Goal: Task Accomplishment & Management: Manage account settings

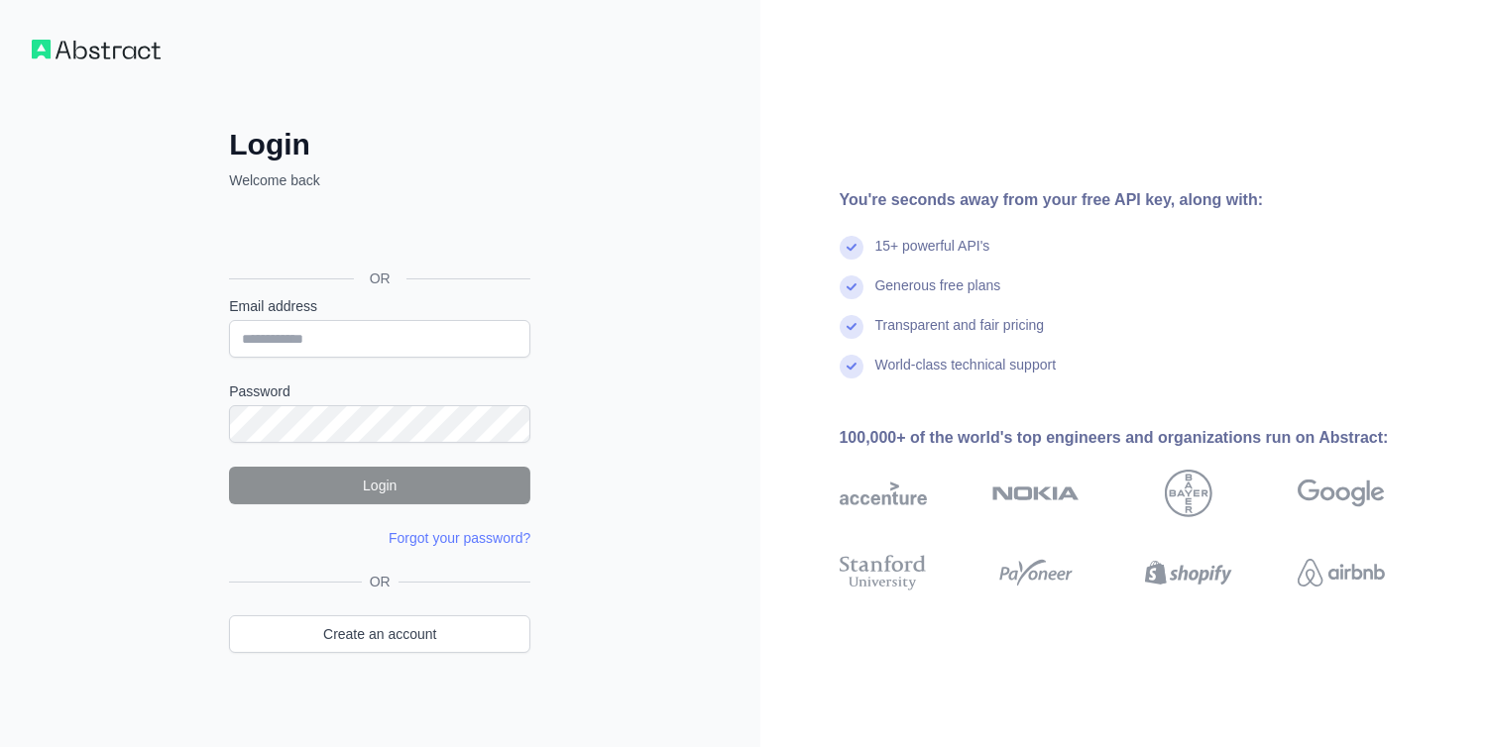
click at [566, 134] on div "Login Welcome back OR Email address Password Login Forgot your password? Please…" at bounding box center [379, 418] width 381 height 583
click at [342, 339] on input "Email address" at bounding box center [379, 339] width 301 height 38
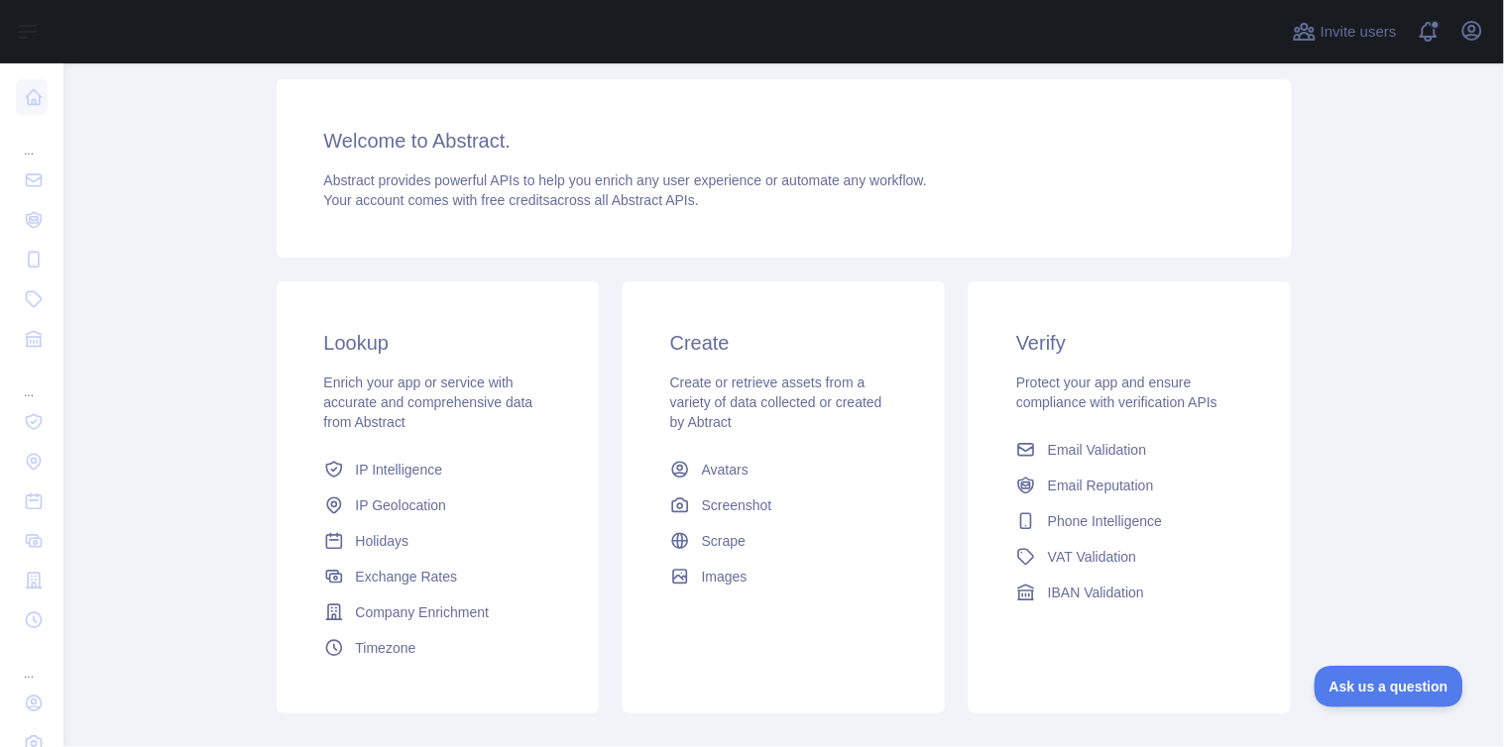
scroll to position [330, 0]
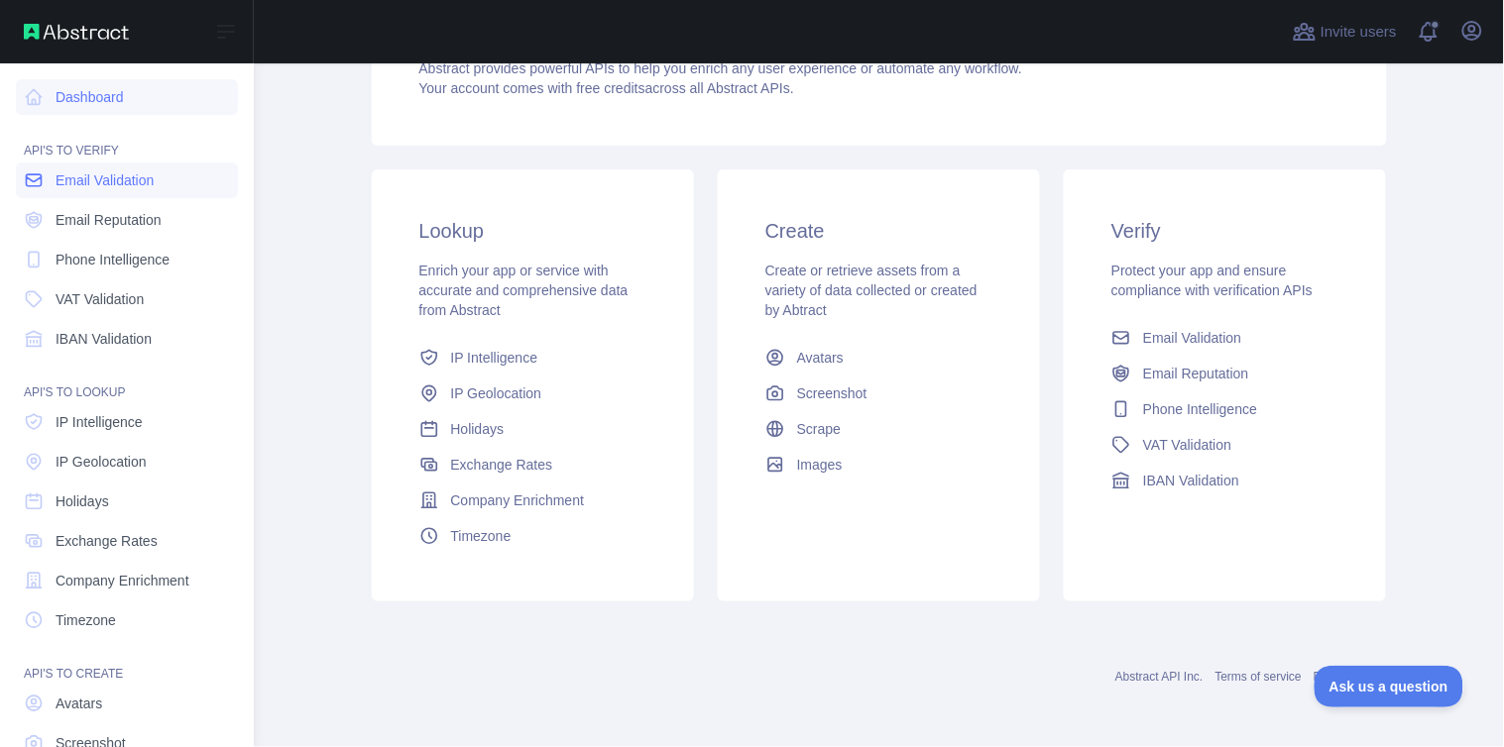
click at [94, 180] on span "Email Validation" at bounding box center [105, 181] width 98 height 20
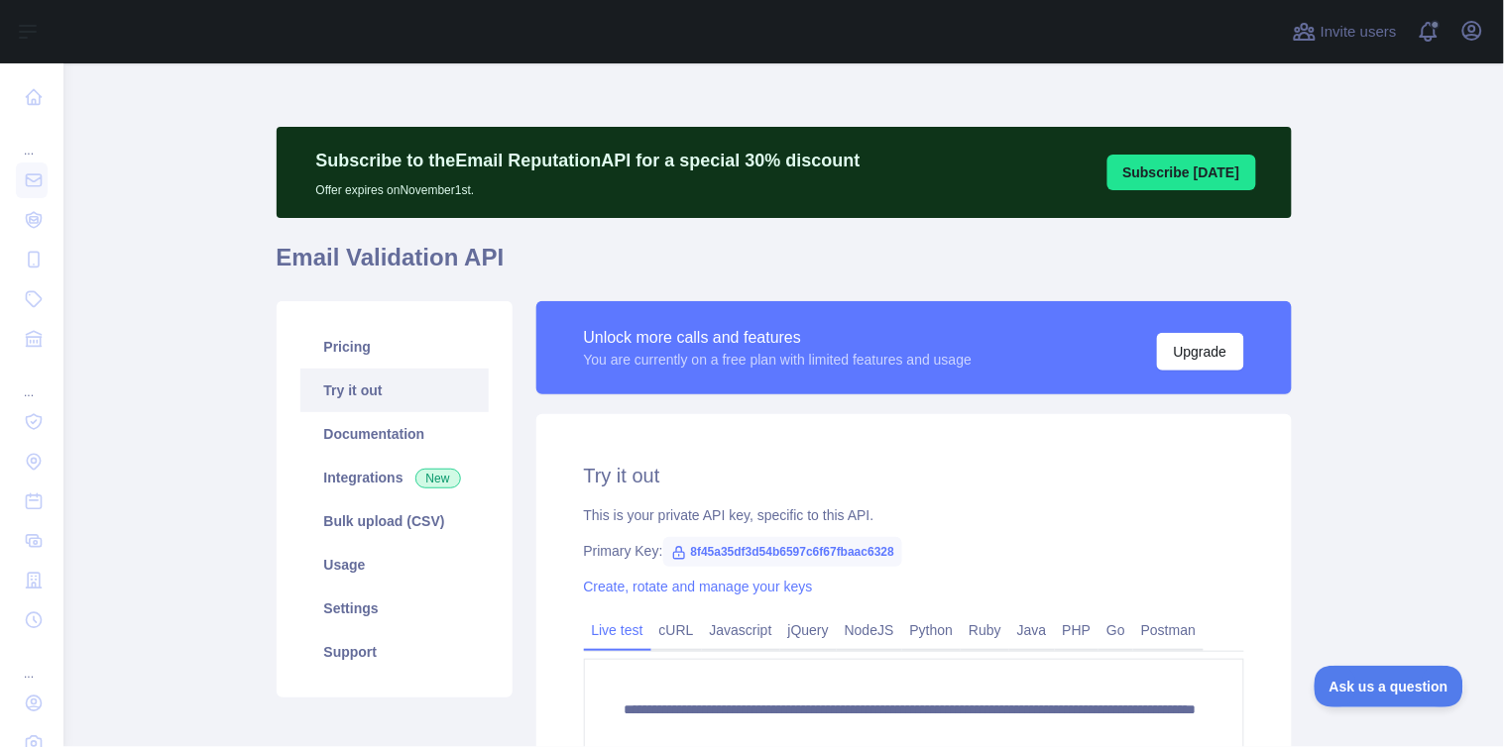
scroll to position [285, 0]
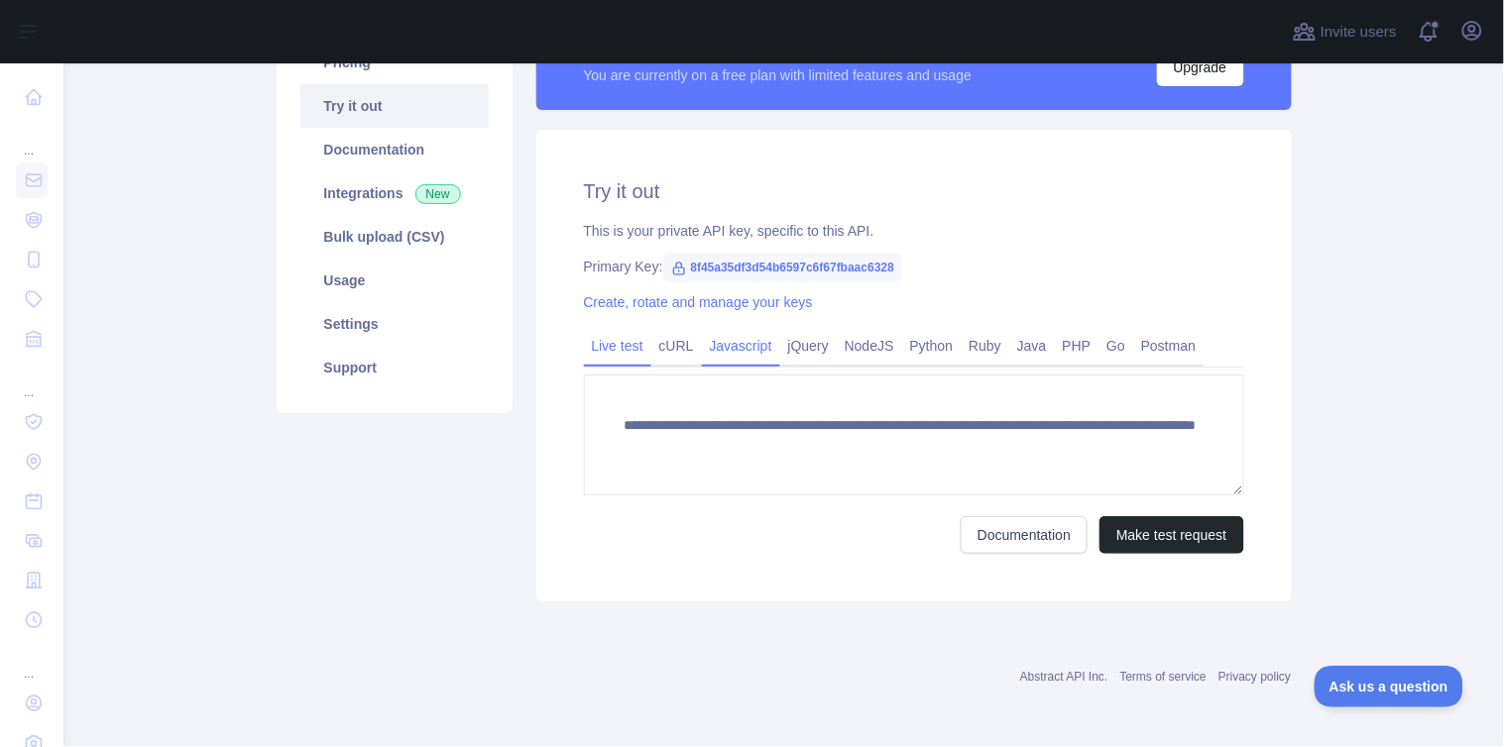
drag, startPoint x: 662, startPoint y: 349, endPoint x: 736, endPoint y: 357, distance: 73.8
click at [662, 349] on link "cURL" at bounding box center [676, 346] width 51 height 32
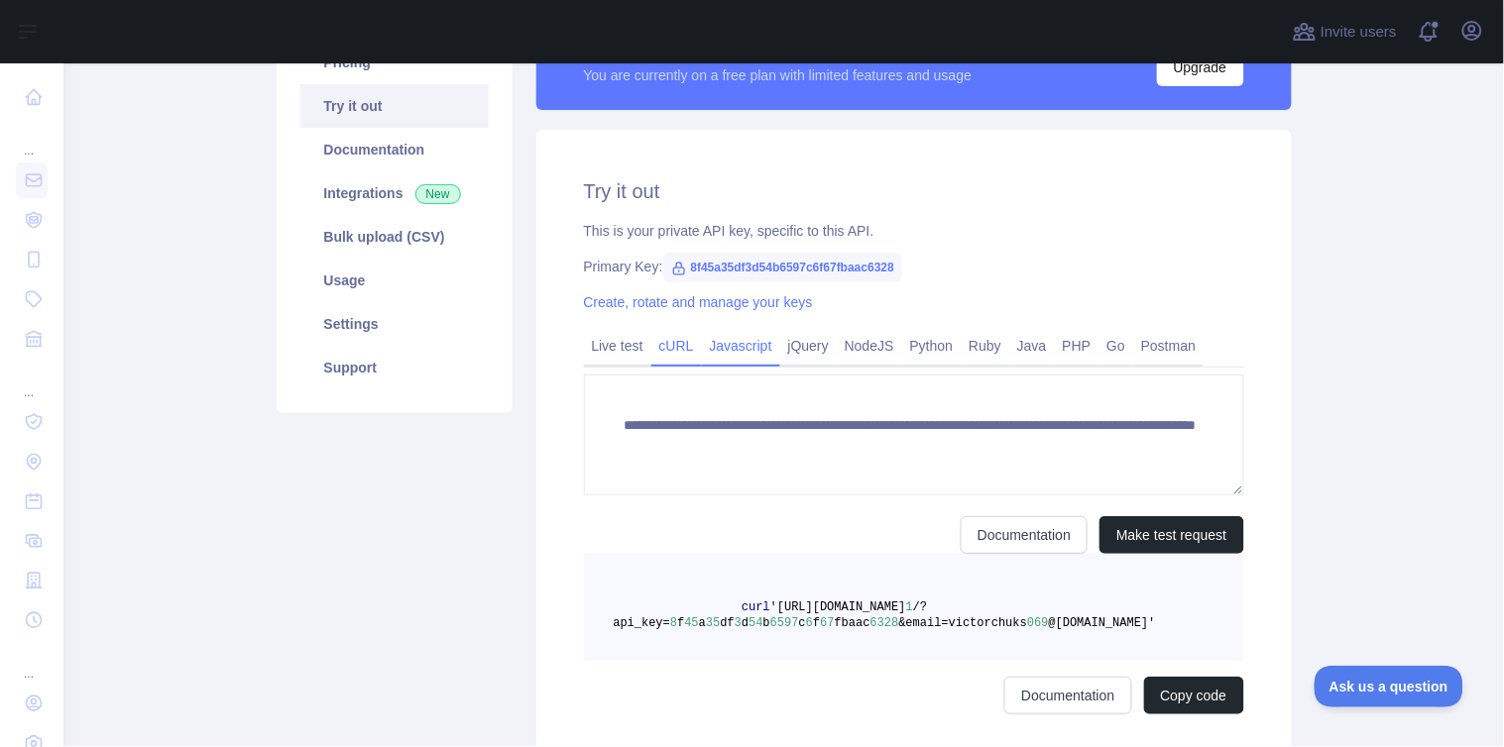
click at [736, 357] on link "Javascript" at bounding box center [741, 346] width 78 height 32
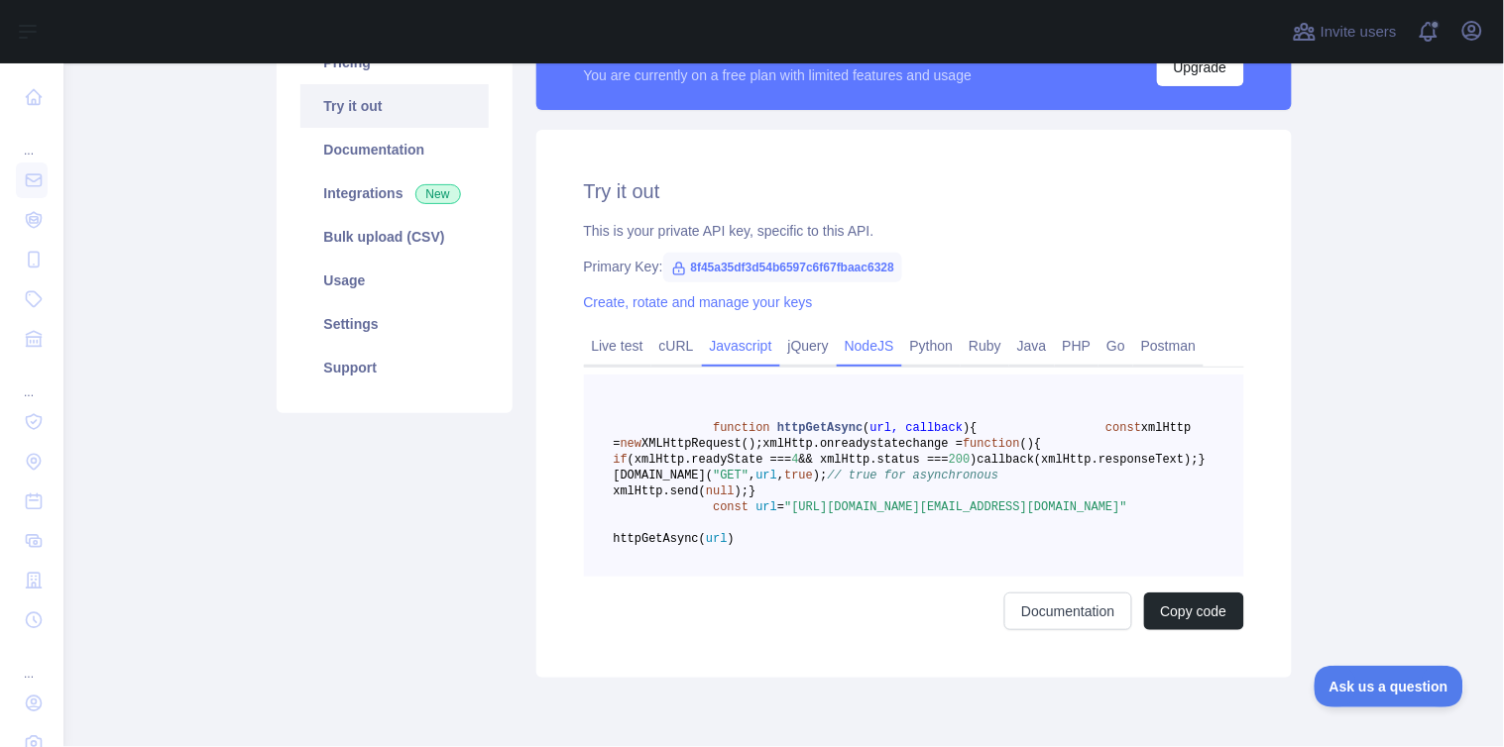
click at [837, 358] on div "NodeJS" at bounding box center [869, 351] width 65 height 31
click at [795, 350] on link "jQuery" at bounding box center [808, 346] width 57 height 32
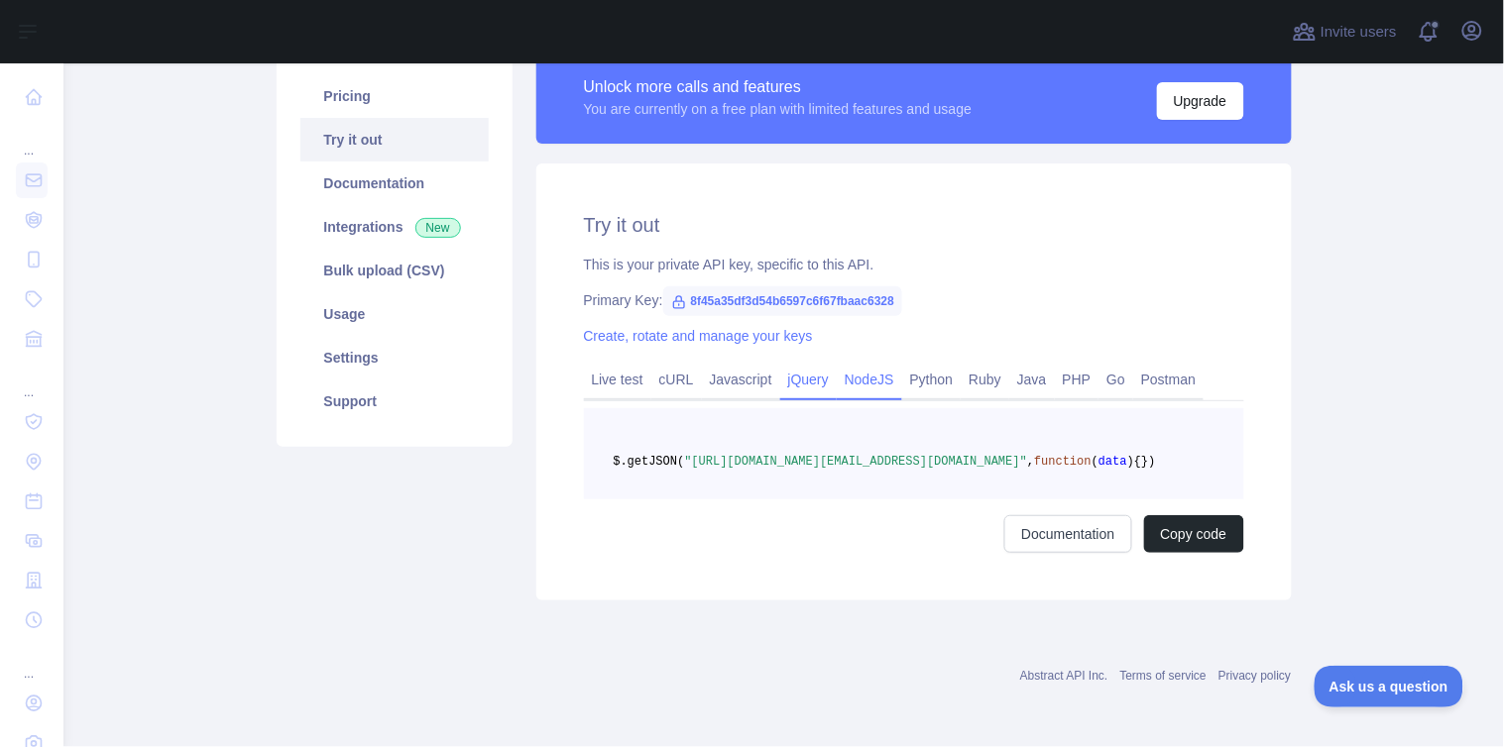
scroll to position [283, 0]
click at [840, 364] on link "NodeJS" at bounding box center [869, 380] width 65 height 32
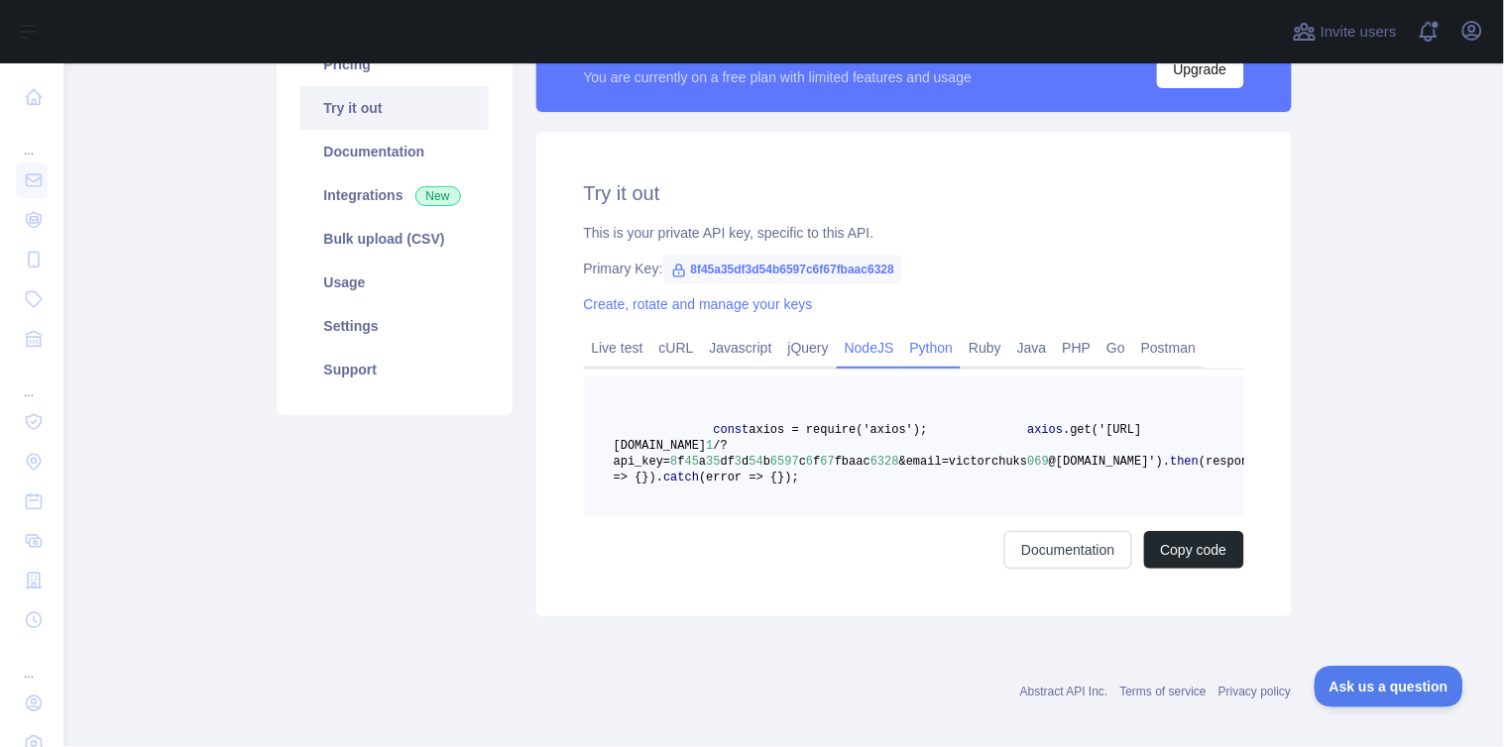
click at [939, 341] on link "Python" at bounding box center [931, 348] width 59 height 32
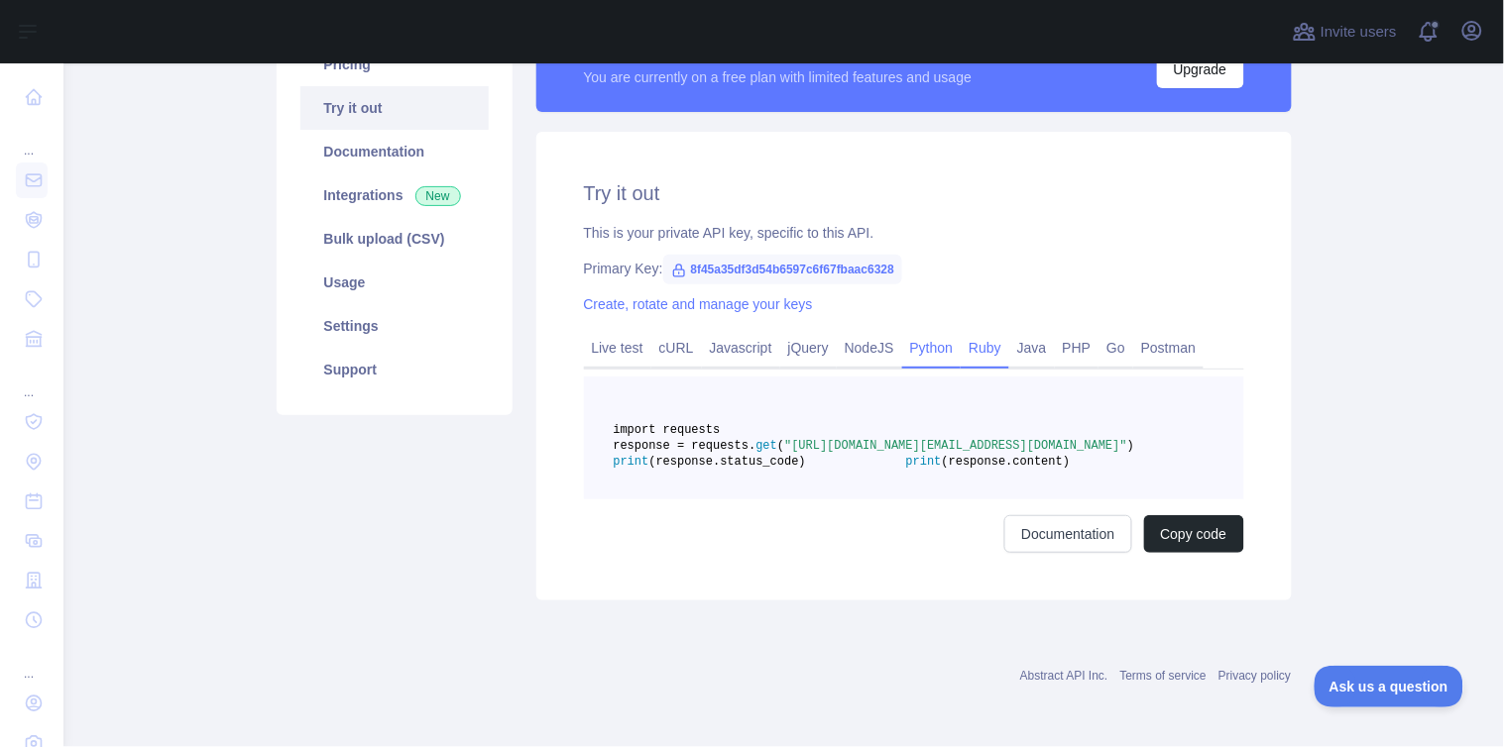
click at [968, 343] on link "Ruby" at bounding box center [985, 348] width 49 height 32
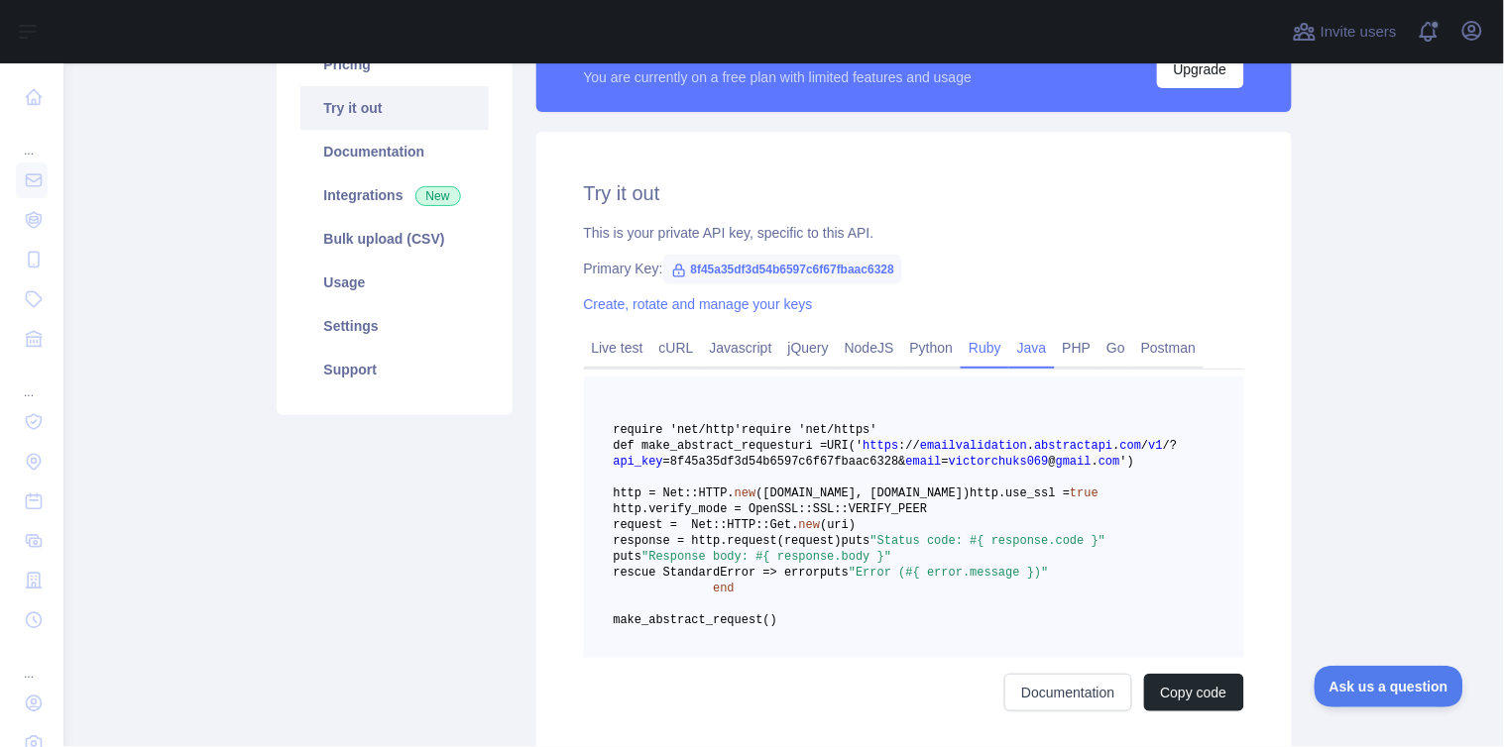
click at [1036, 344] on link "Java" at bounding box center [1032, 348] width 46 height 32
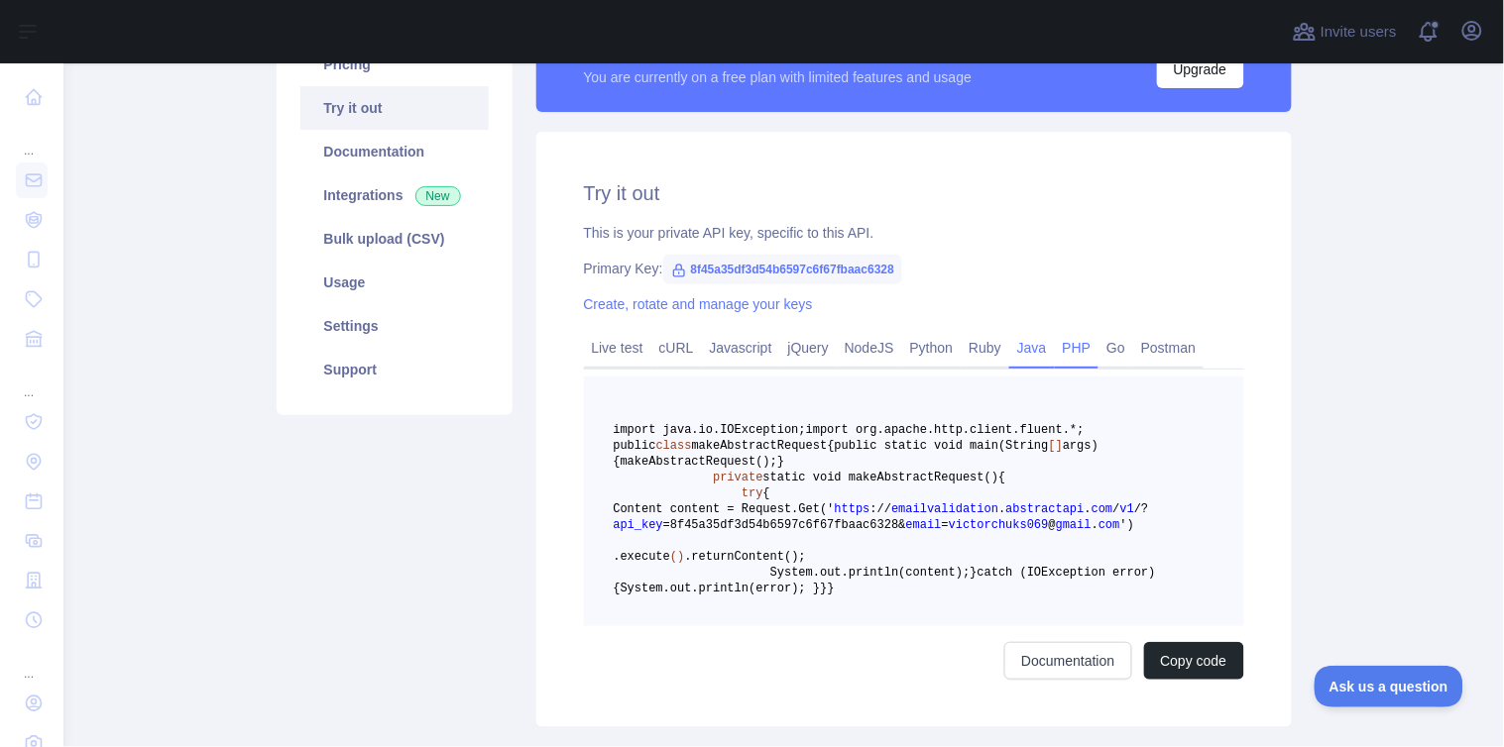
click at [1071, 343] on link "PHP" at bounding box center [1077, 348] width 45 height 32
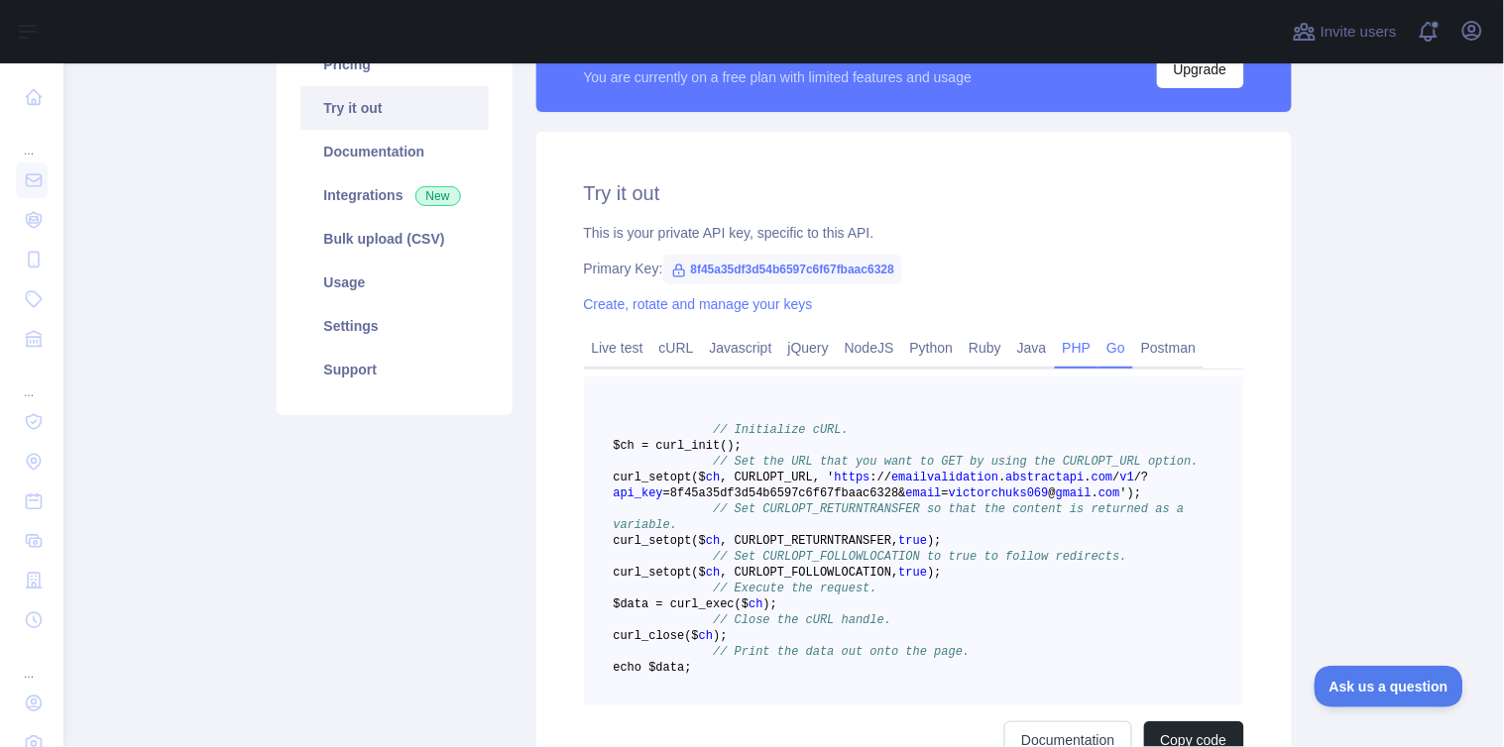
click at [1098, 341] on link "Go" at bounding box center [1115, 348] width 35 height 32
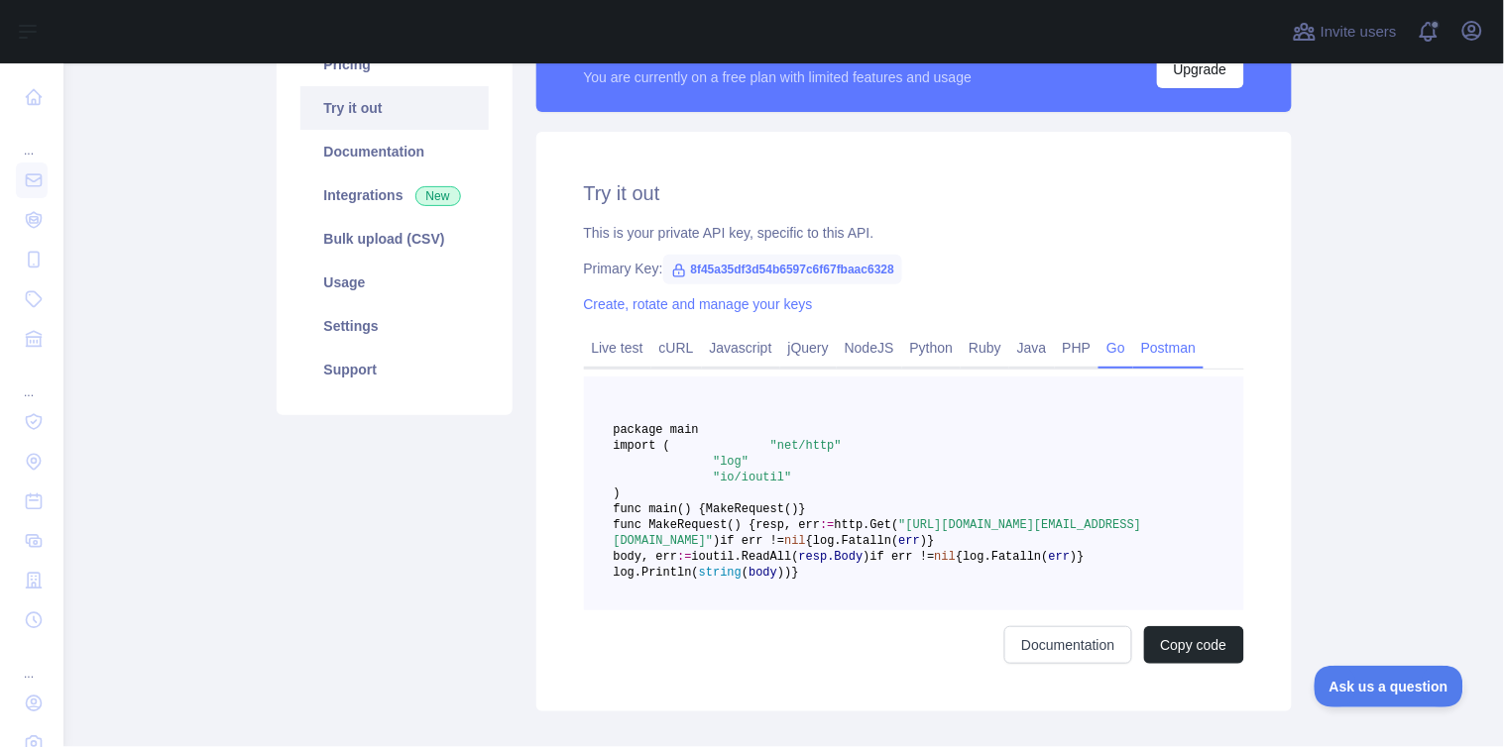
click at [1133, 345] on link "Postman" at bounding box center [1168, 348] width 70 height 32
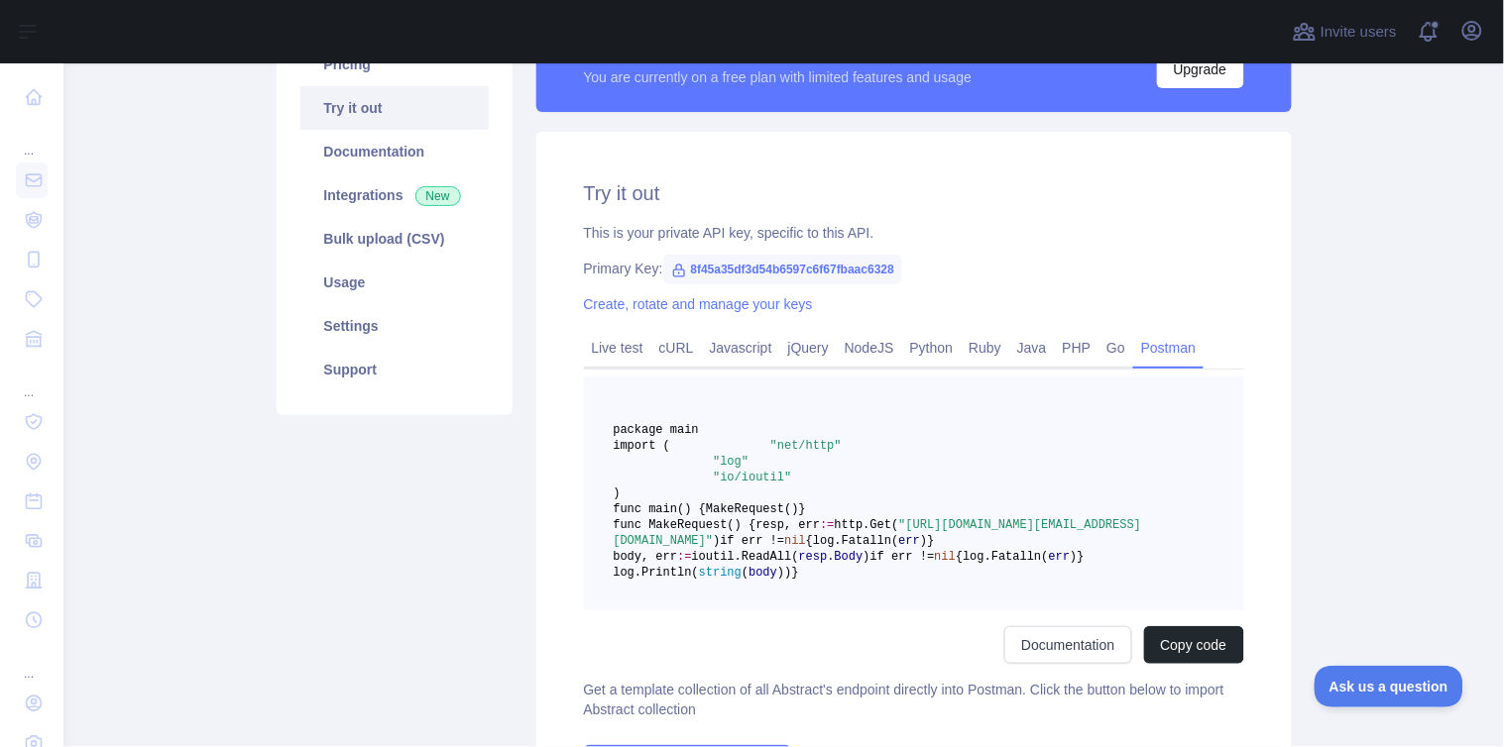
scroll to position [218, 0]
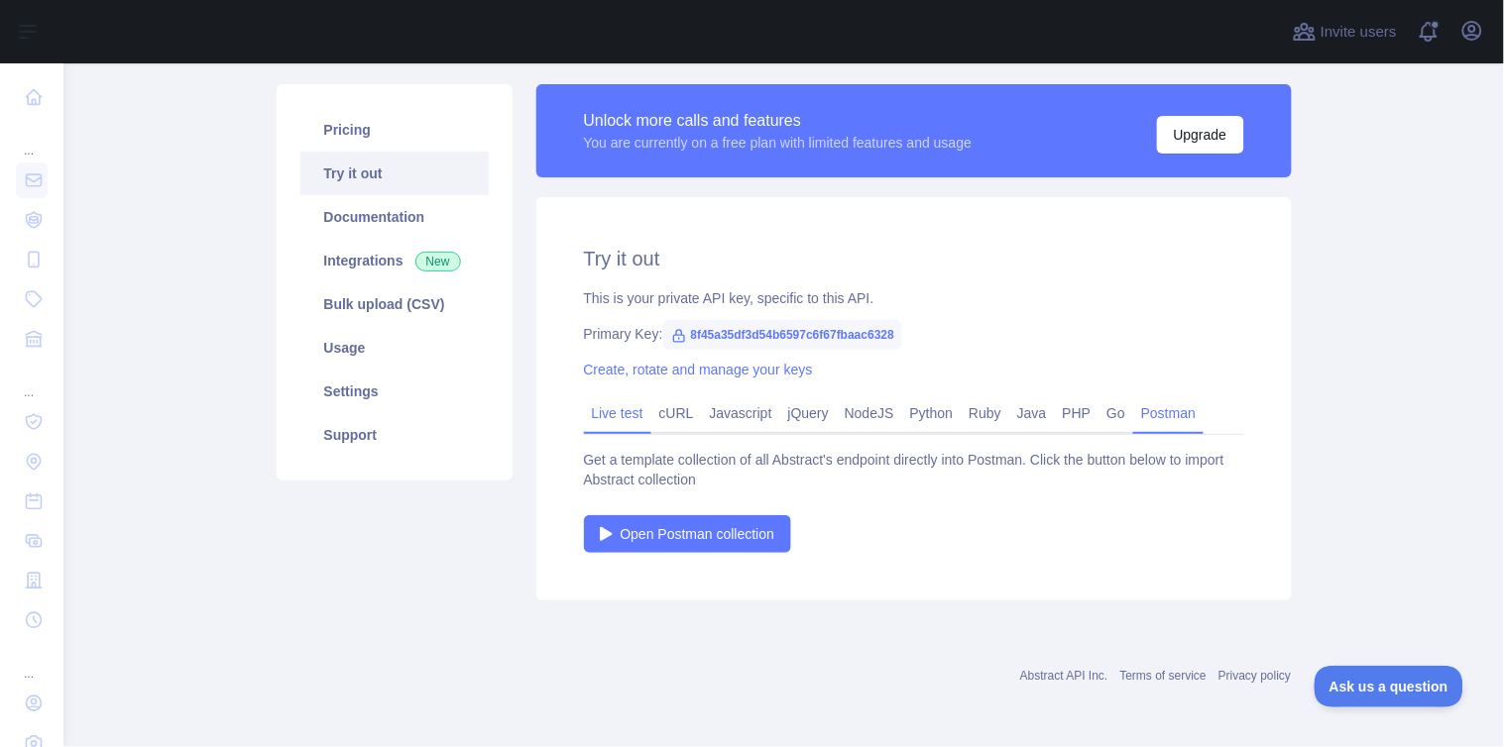
click at [584, 419] on link "Live test" at bounding box center [617, 414] width 67 height 32
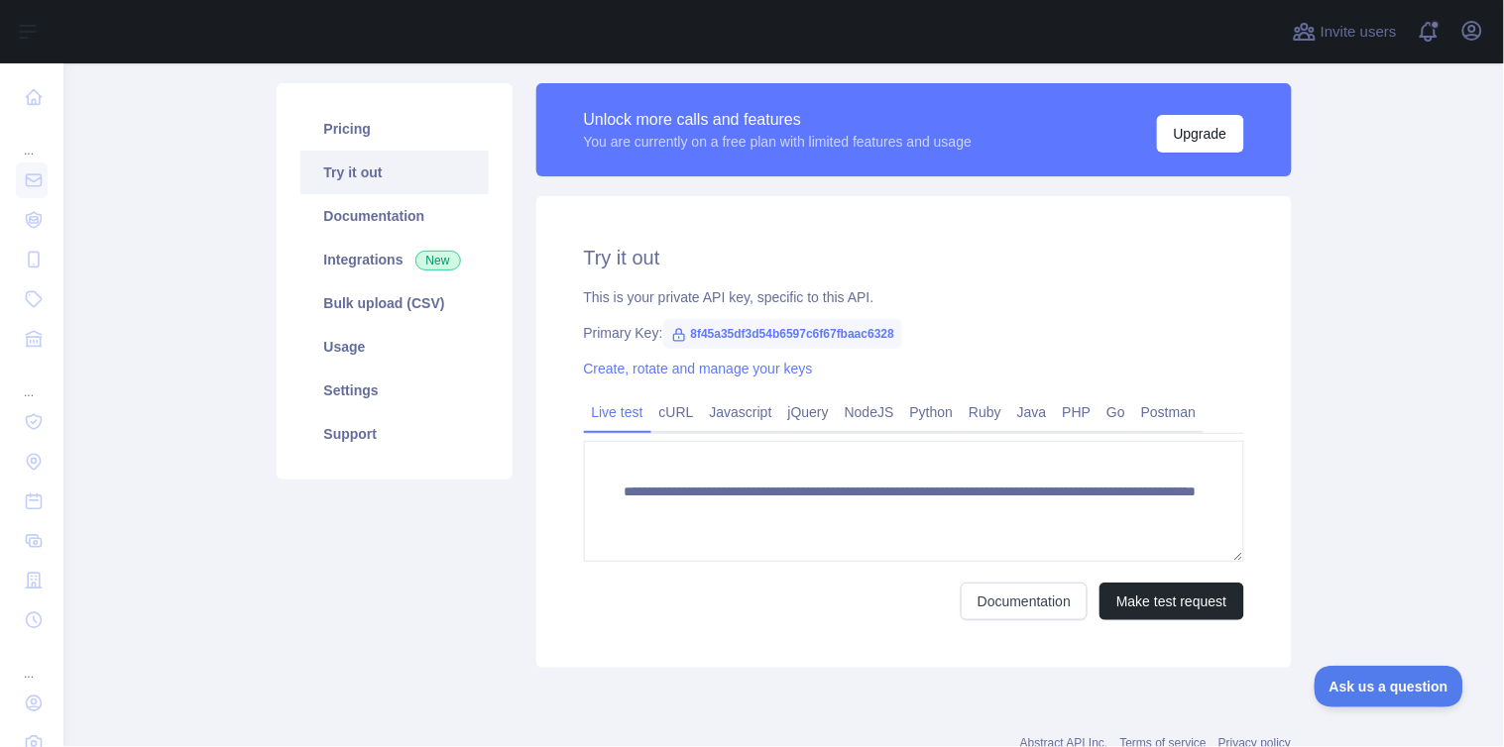
click at [644, 391] on div "**********" at bounding box center [913, 432] width 755 height 472
click at [651, 406] on link "cURL" at bounding box center [676, 413] width 51 height 32
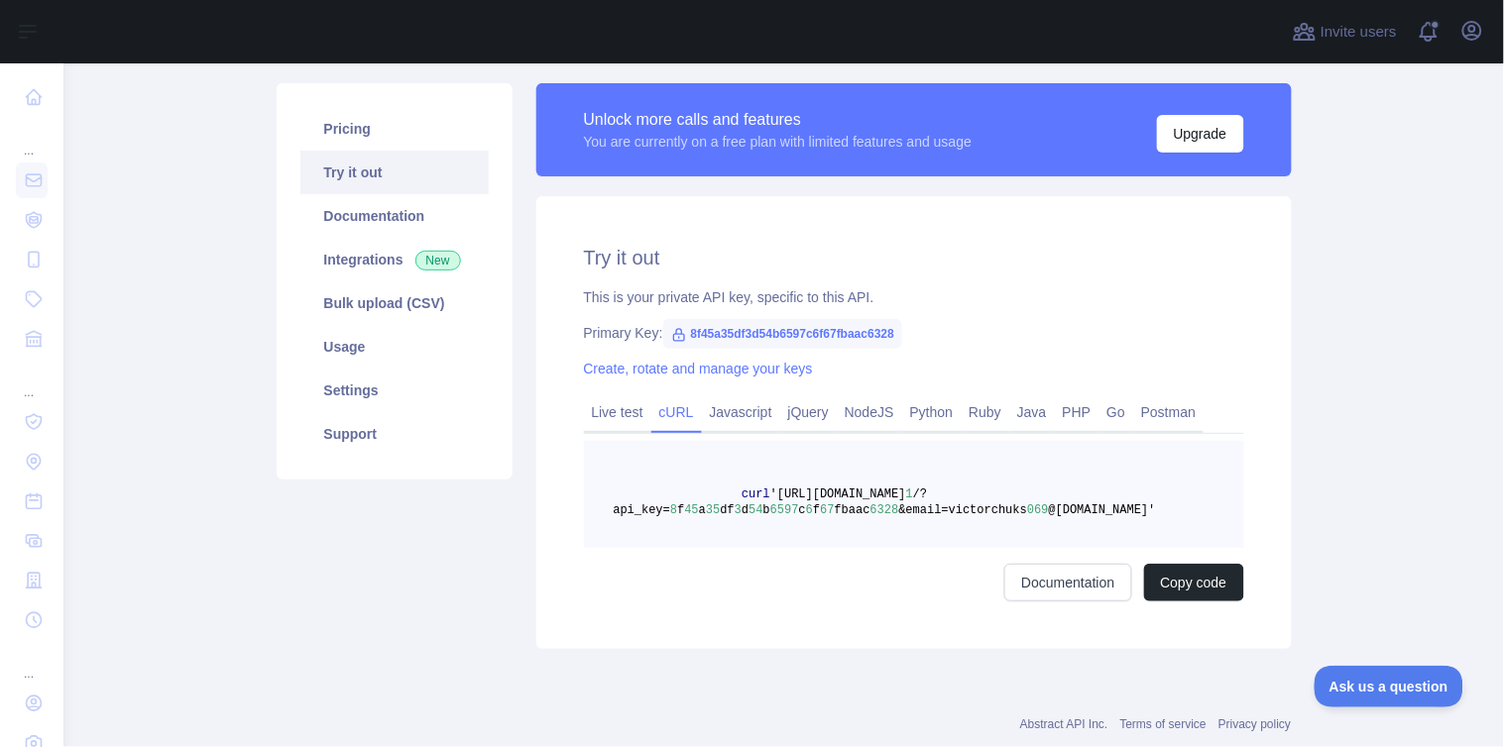
scroll to position [190, 0]
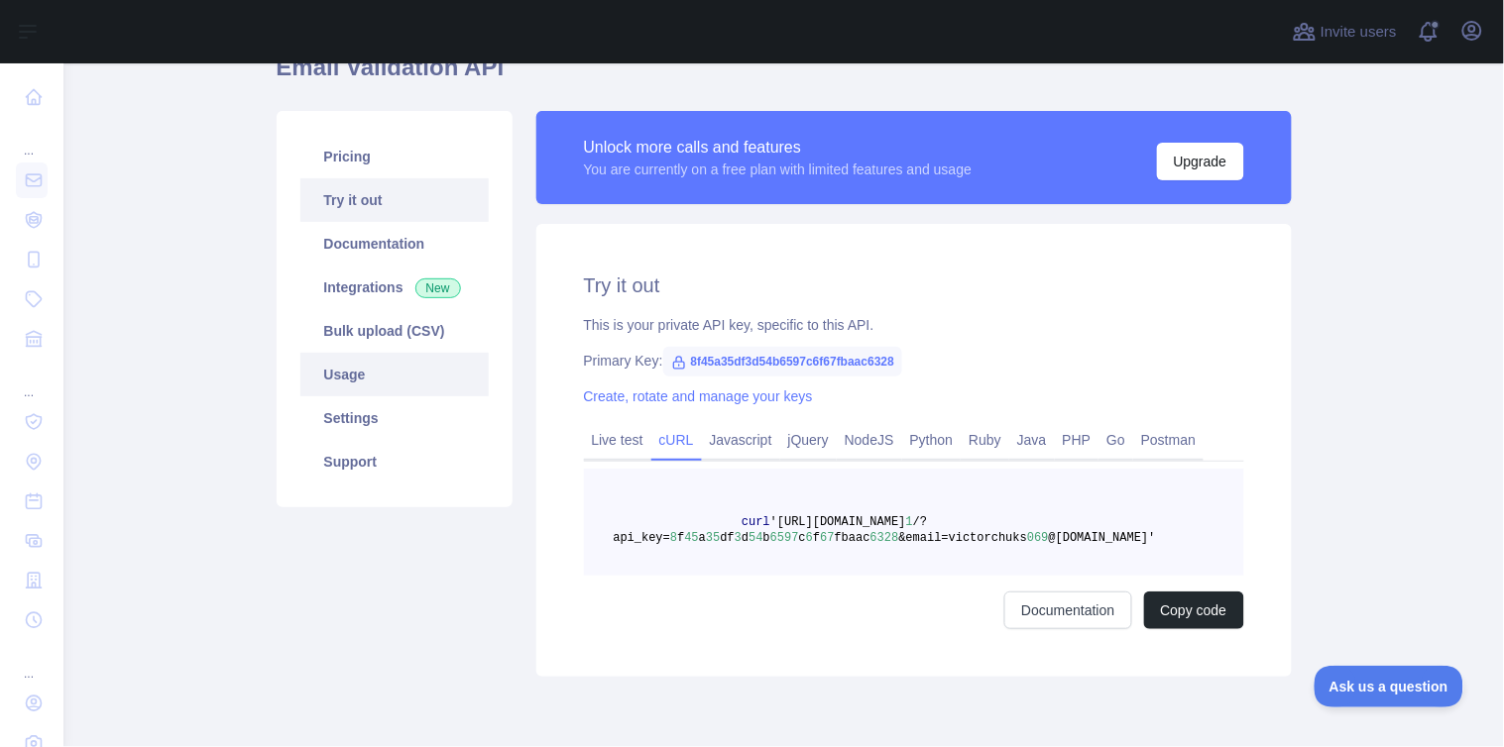
click at [353, 373] on link "Usage" at bounding box center [394, 375] width 188 height 44
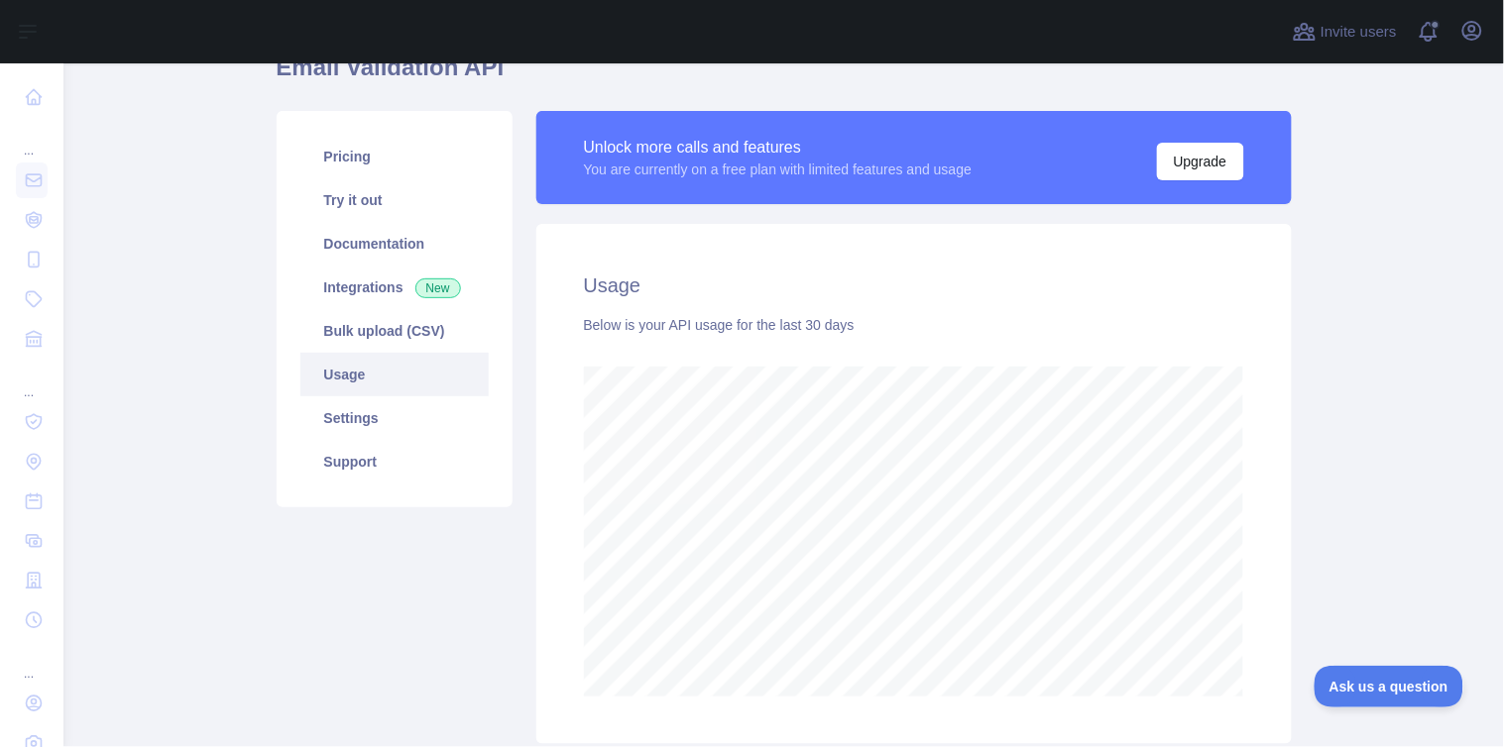
scroll to position [685, 1425]
click at [385, 419] on link "Settings" at bounding box center [394, 419] width 188 height 44
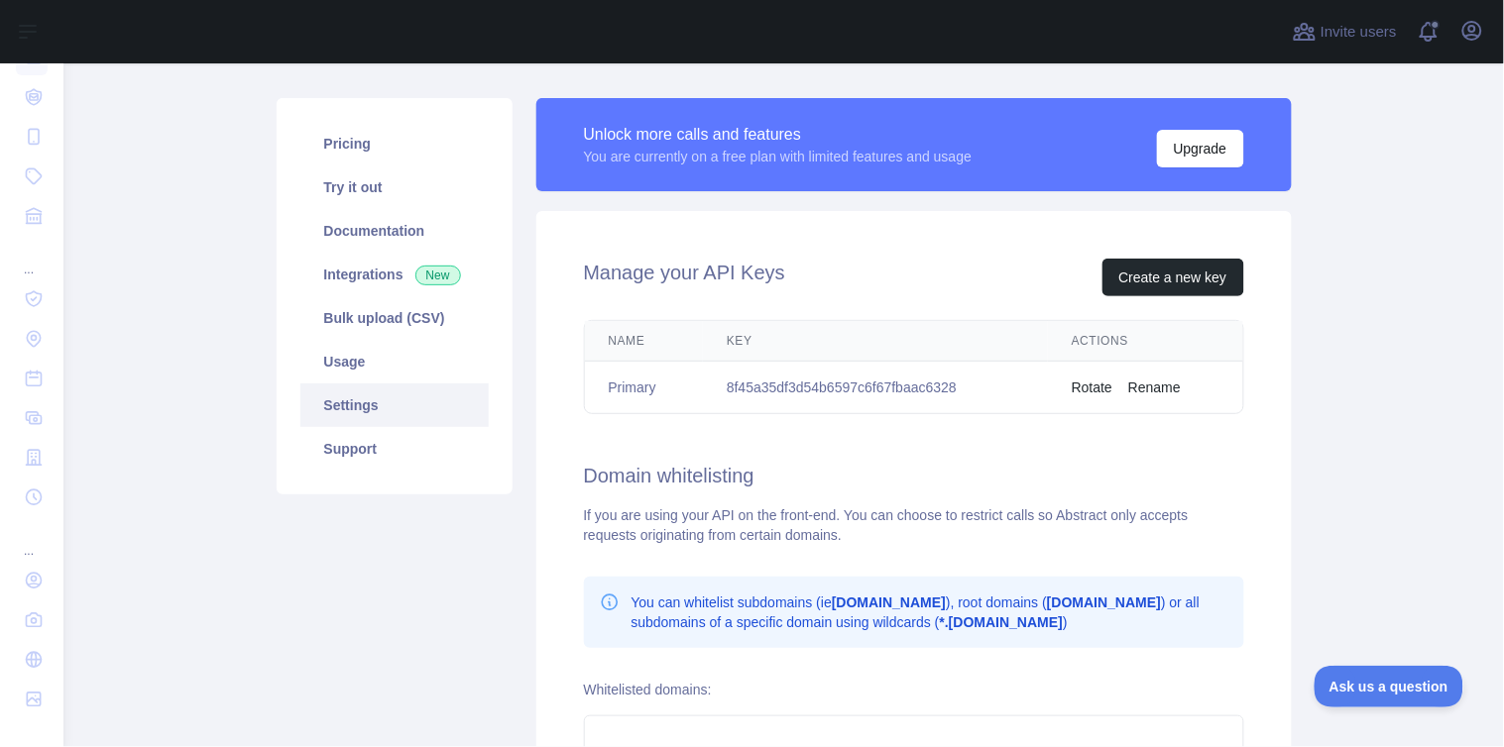
scroll to position [202, 0]
